Goal: Information Seeking & Learning: Learn about a topic

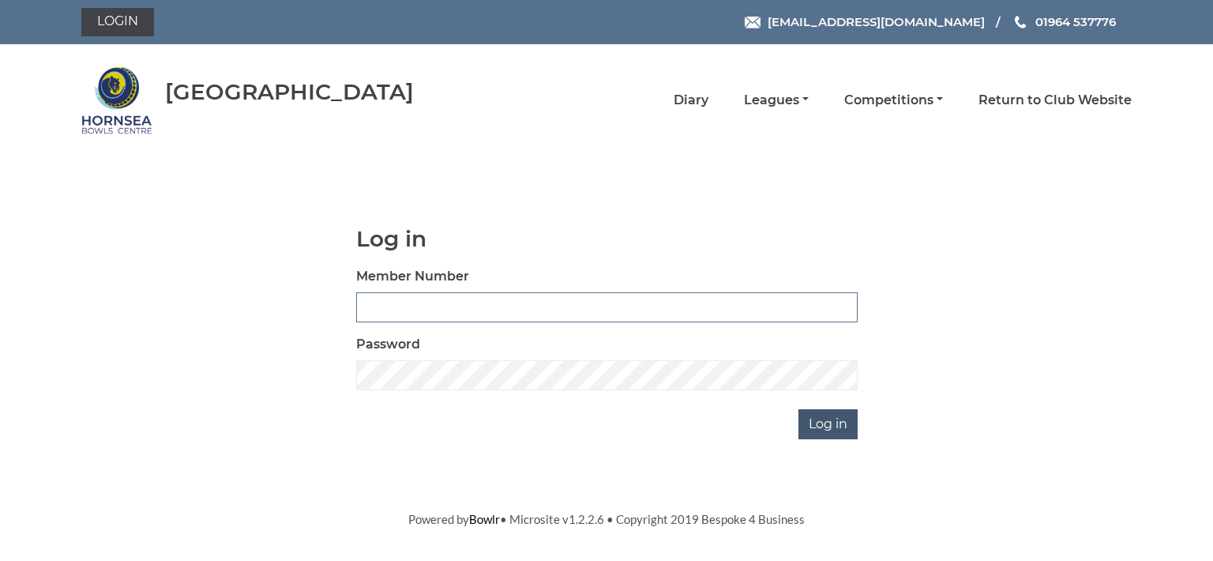
type input "0713"
click at [815, 421] on input "Log in" at bounding box center [827, 424] width 59 height 30
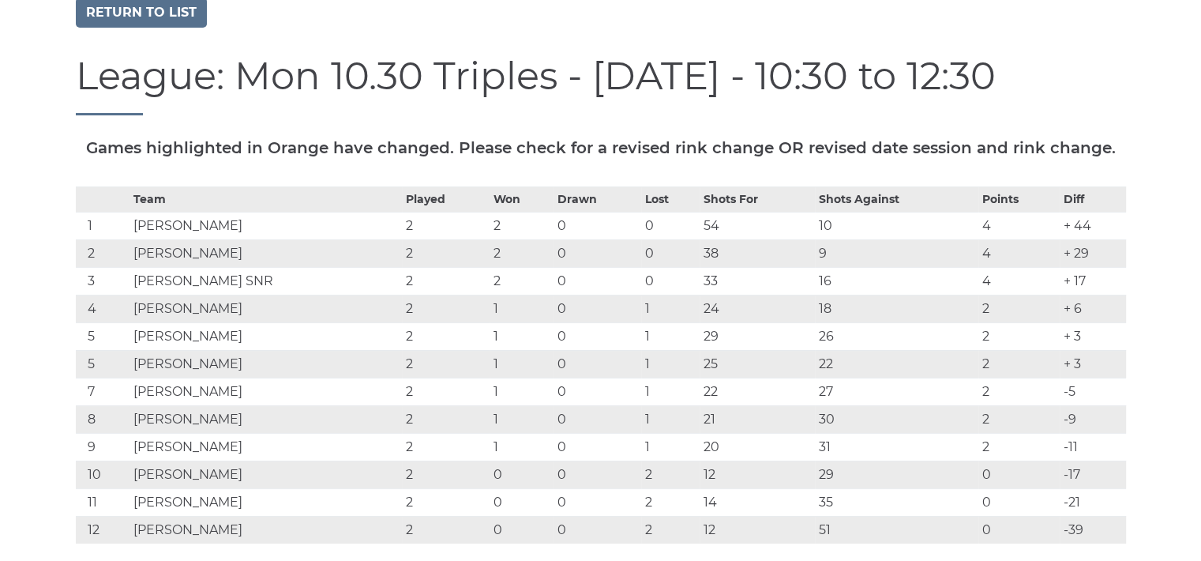
scroll to position [84, 0]
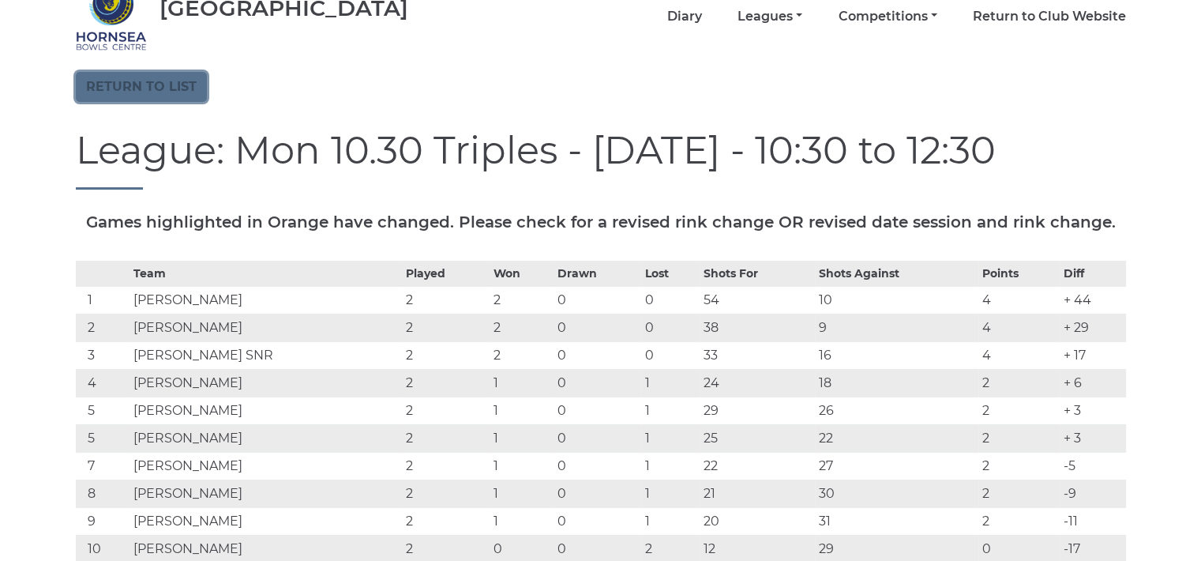
click at [193, 81] on link "Return to list" at bounding box center [141, 87] width 131 height 30
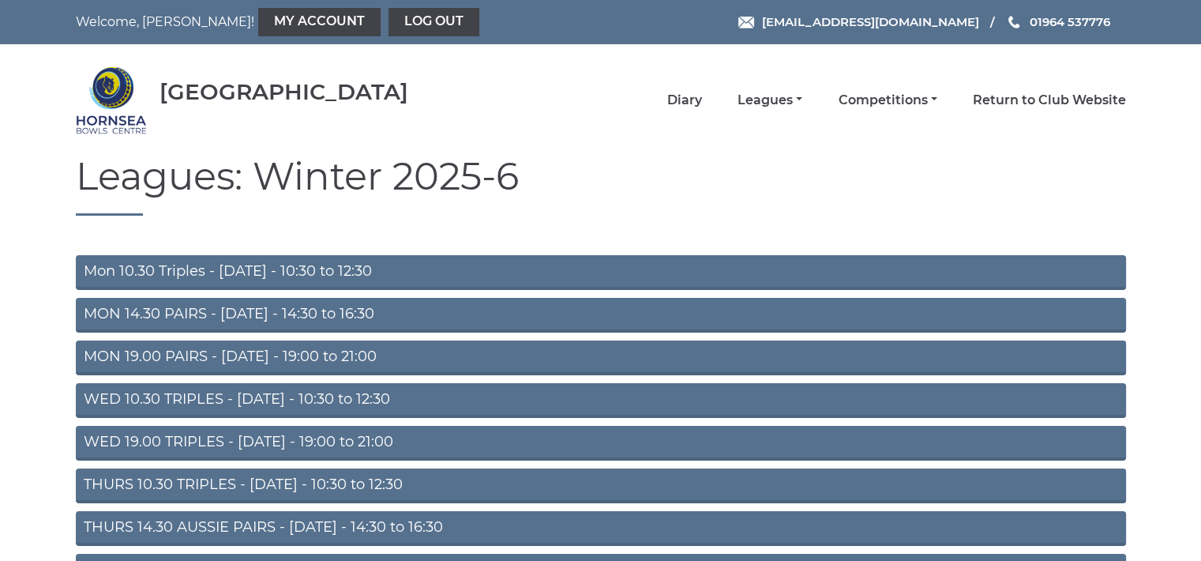
click at [259, 490] on link "THURS 10.30 TRIPLES - Thursday - 10:30 to 12:30" at bounding box center [601, 485] width 1050 height 35
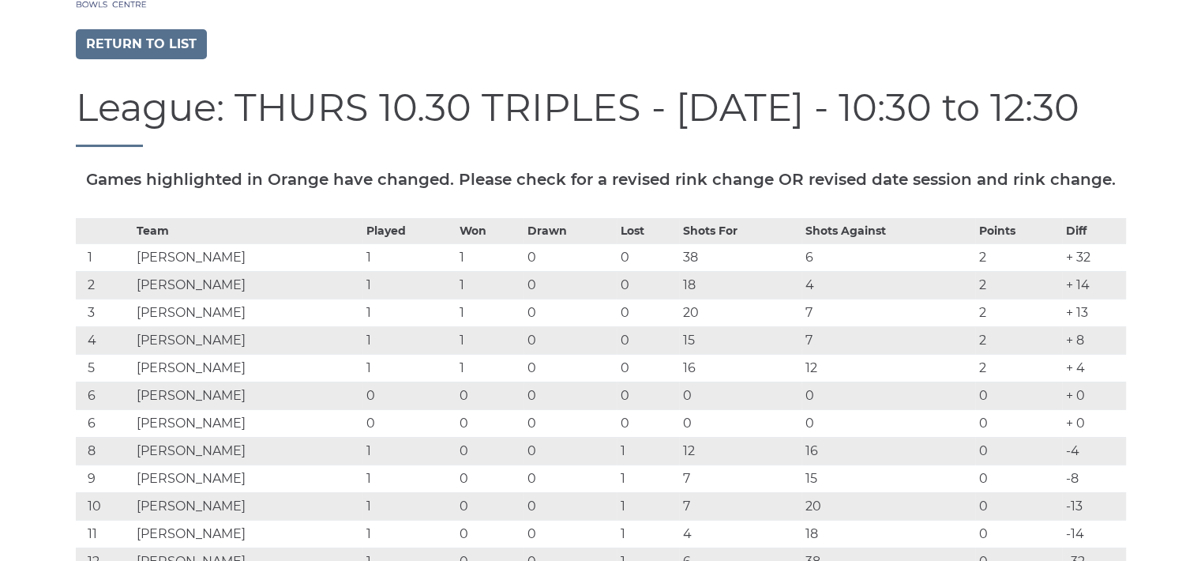
scroll to position [63, 0]
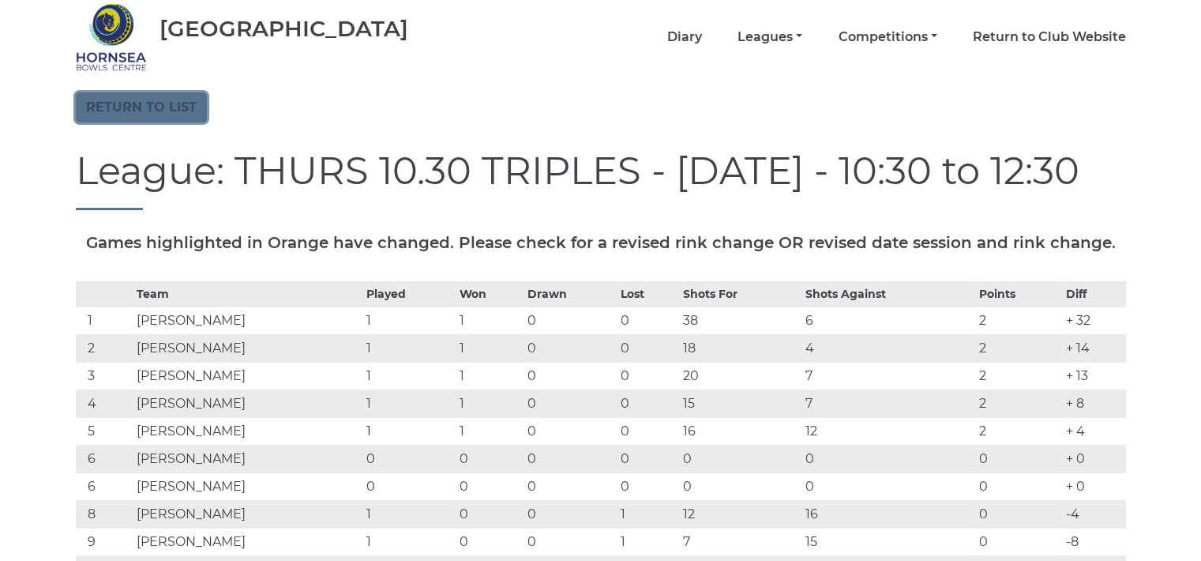
click at [178, 110] on link "Return to list" at bounding box center [141, 107] width 131 height 30
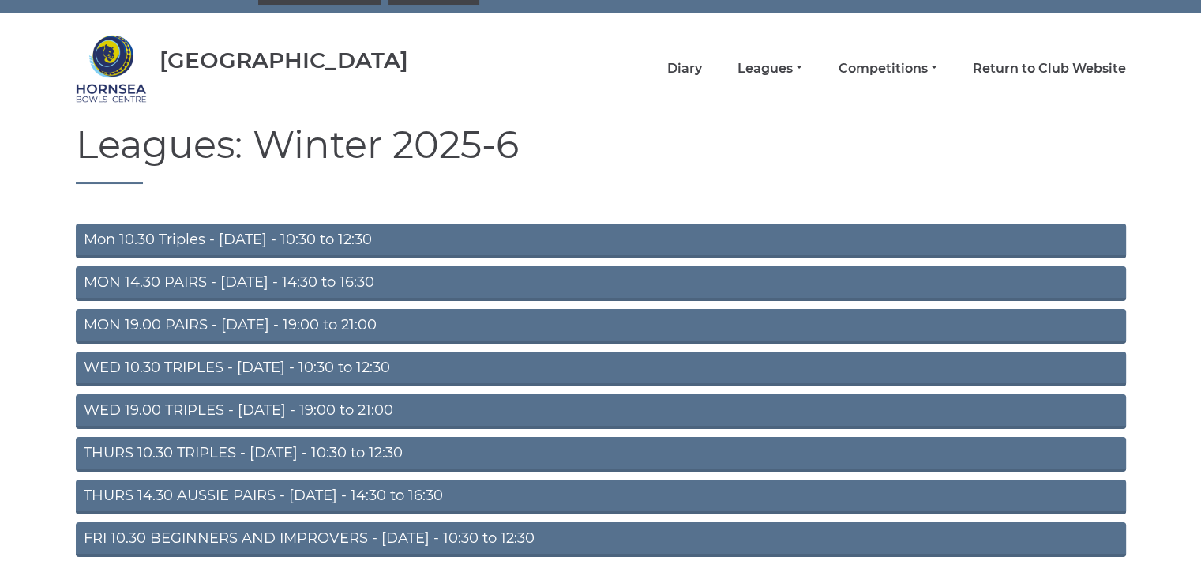
scroll to position [137, 0]
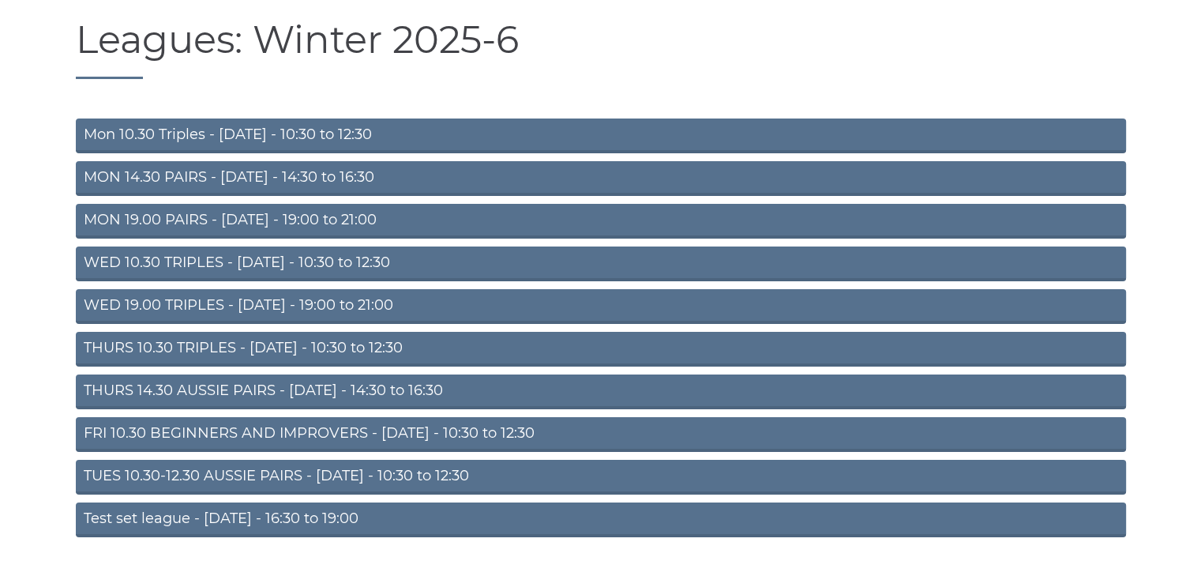
click at [366, 474] on link "TUES 10.30-12.30 AUSSIE PAIRS - [DATE] - 10:30 to 12:30" at bounding box center [601, 477] width 1050 height 35
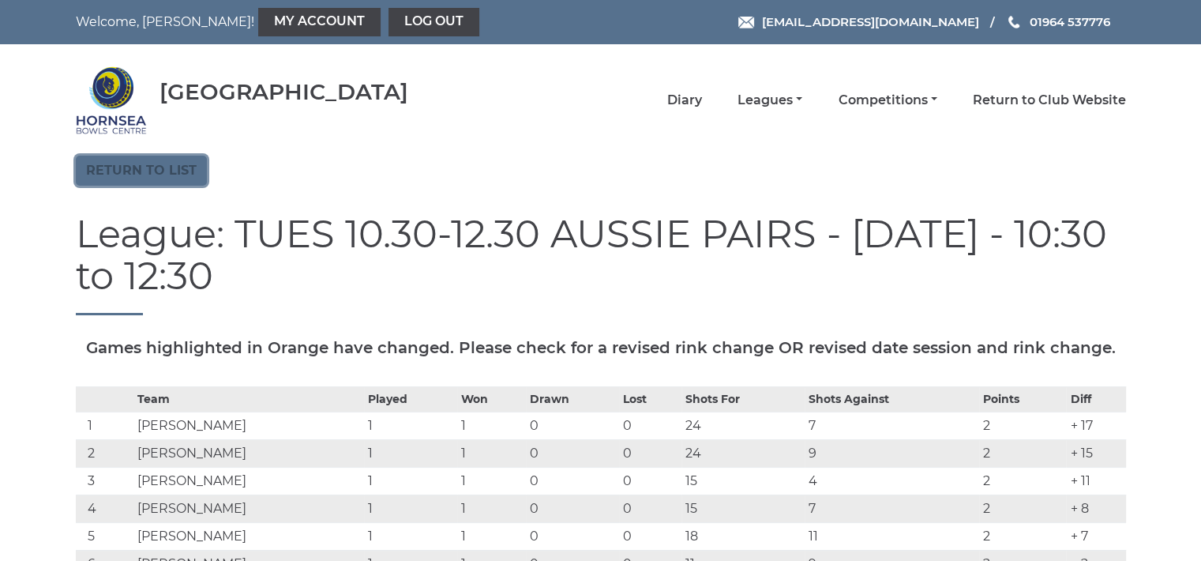
click at [182, 163] on link "Return to list" at bounding box center [141, 171] width 131 height 30
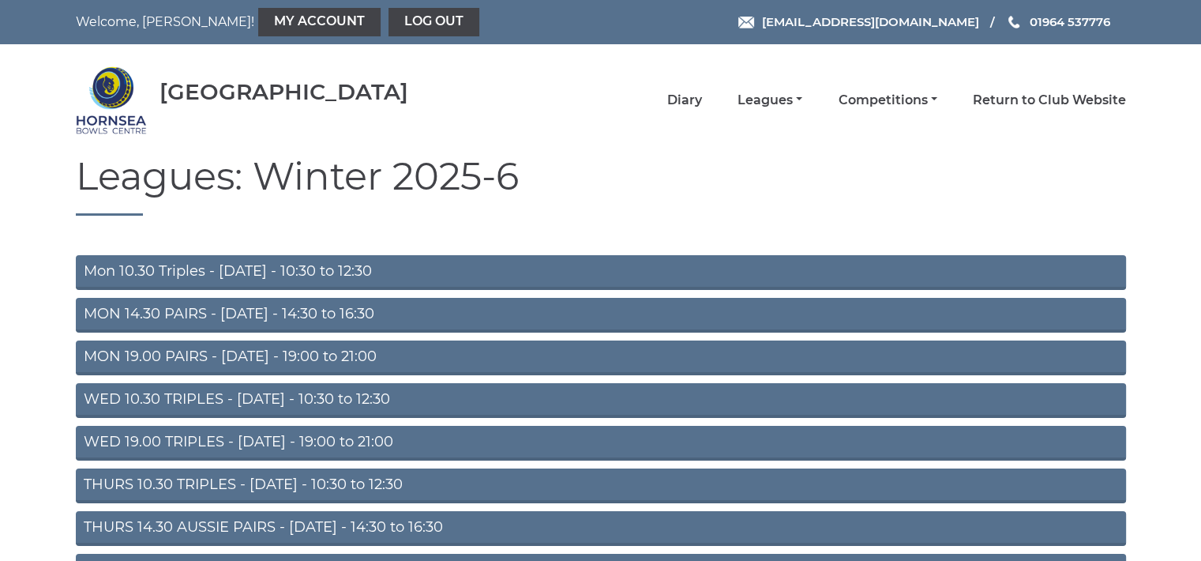
click at [297, 396] on link "WED 10.30 TRIPLES - [DATE] - 10:30 to 12:30" at bounding box center [601, 400] width 1050 height 35
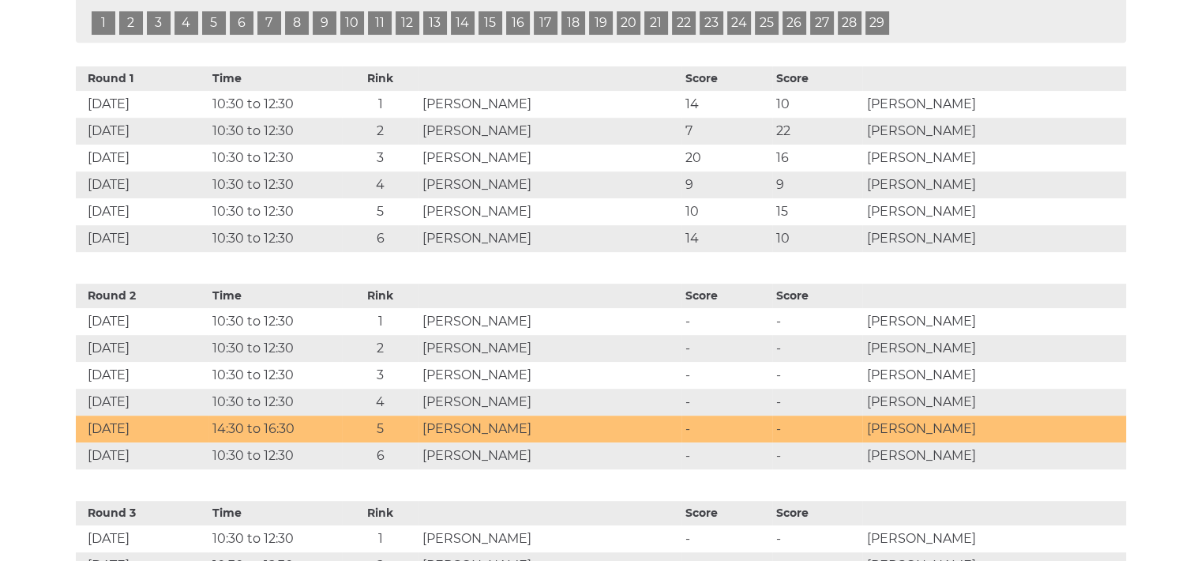
scroll to position [768, 0]
